Goal: Transaction & Acquisition: Purchase product/service

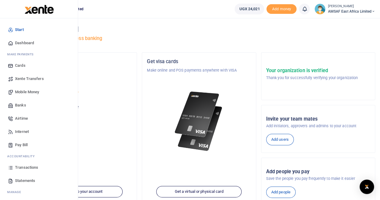
click at [18, 91] on span "Mobile Money" at bounding box center [27, 92] width 24 height 6
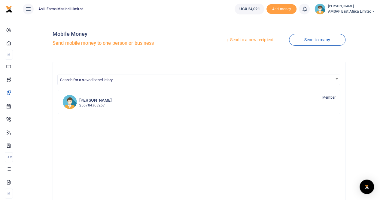
click at [247, 40] on link "Send to a new recipient" at bounding box center [250, 40] width 79 height 11
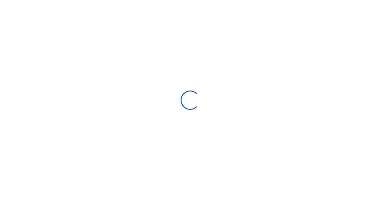
select select "Loading bundles"
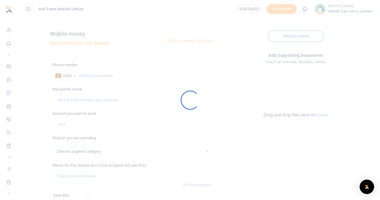
select select
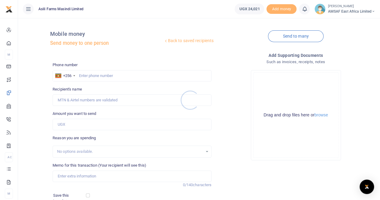
click at [104, 72] on div at bounding box center [190, 100] width 380 height 200
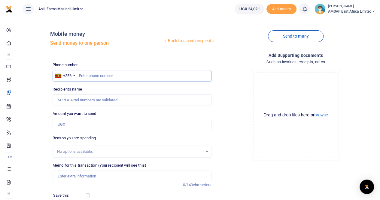
click at [98, 75] on input "text" at bounding box center [132, 75] width 159 height 11
paste input "781508829"
click at [81, 126] on input "Amount you want to send" at bounding box center [132, 124] width 159 height 11
click at [35, 117] on div "Back to saved recipients Mobile money Send money to one person Send to many Pho…" at bounding box center [199, 134] width 358 height 223
click at [100, 90] on div "Recipient's name Name is required." at bounding box center [132, 96] width 159 height 20
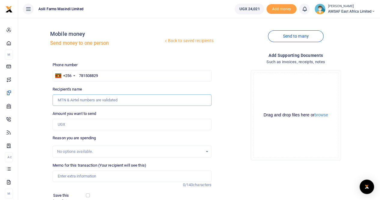
click at [96, 99] on input "Recipient's name" at bounding box center [132, 99] width 159 height 11
click at [89, 104] on input "Recipient's name" at bounding box center [132, 99] width 159 height 11
click at [63, 122] on input "Amount you want to send" at bounding box center [132, 124] width 159 height 11
click at [108, 80] on input "781508829" at bounding box center [132, 75] width 159 height 11
type input "7"
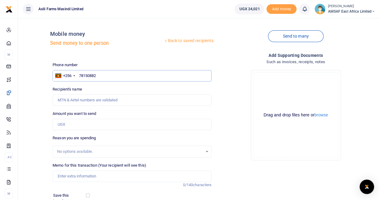
type input "781508829"
type input "Ibrahim Bukenya"
type input "781508829"
